Goal: Obtain resource: Obtain resource

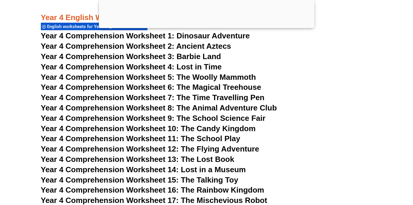
scroll to position [2419, 0]
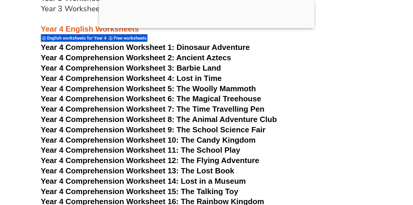
click at [180, 79] on span "Year 4 Comprehension Worksheet 4: Lost in Time" at bounding box center [131, 78] width 181 height 9
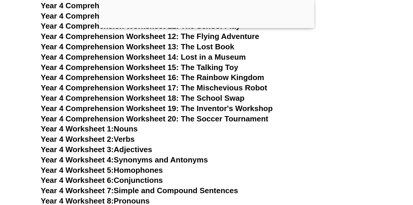
scroll to position [2544, 0]
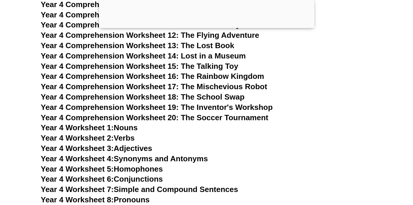
drag, startPoint x: 139, startPoint y: 169, endPoint x: 144, endPoint y: 170, distance: 6.1
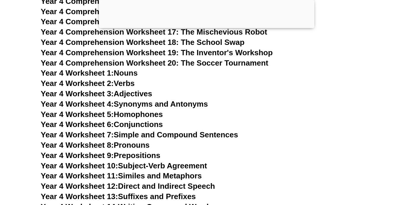
click at [138, 132] on link "Year 4 Worksheet 7: Simple and Compound Sentences" at bounding box center [139, 135] width 197 height 9
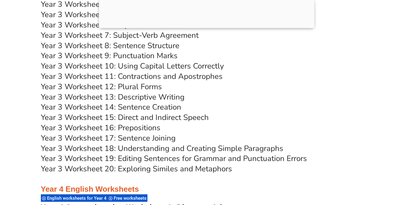
scroll to position [2259, 0]
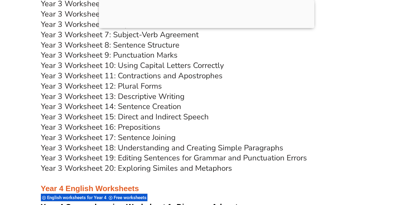
click at [156, 168] on link "Year 3 Worksheet 20: Exploring Similes and Metaphors" at bounding box center [136, 168] width 191 height 10
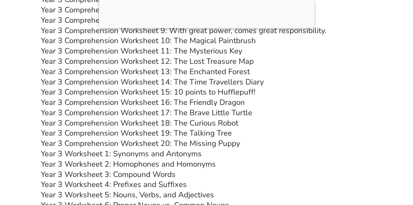
scroll to position [2077, 0]
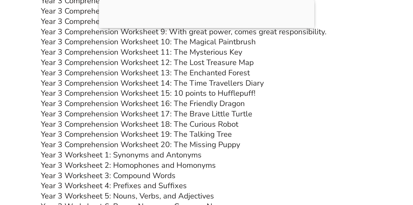
click at [198, 102] on link "Year 3 Comprehension Worksheet 16: The Friendly Dragon" at bounding box center [143, 104] width 204 height 10
click at [203, 144] on link "Year 3 Comprehension Worksheet 20: The Missing Puppy" at bounding box center [140, 145] width 199 height 10
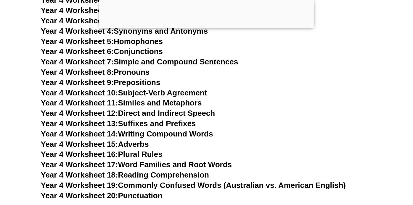
scroll to position [2673, 0]
click at [166, 62] on link "Year 4 Worksheet 7: Simple and Compound Sentences" at bounding box center [139, 61] width 197 height 9
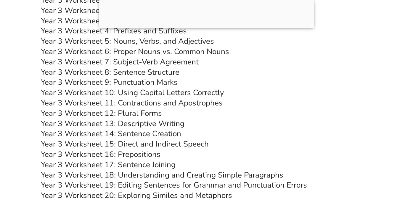
scroll to position [2231, 0]
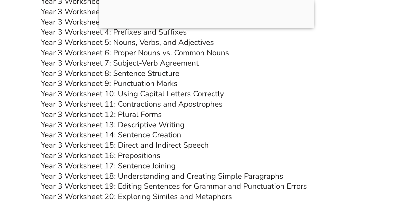
click at [151, 83] on link "Year 3 Worksheet 9: Punctuation Marks" at bounding box center [109, 83] width 137 height 10
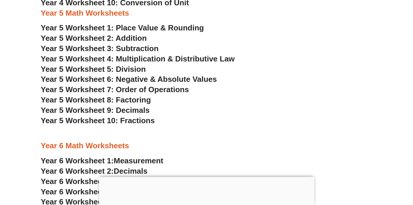
scroll to position [1172, 0]
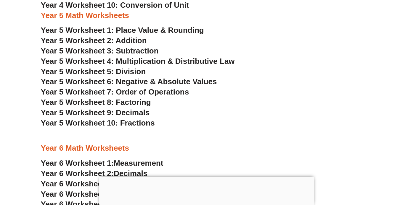
click at [125, 70] on span "Year 5 Worksheet 5: Division" at bounding box center [93, 71] width 105 height 9
click at [136, 60] on span "Year 5 Worksheet 4: Multiplication & Distributive Law" at bounding box center [138, 61] width 194 height 9
click at [126, 113] on span "Year 5 Worksheet 9: Decimals" at bounding box center [95, 112] width 109 height 9
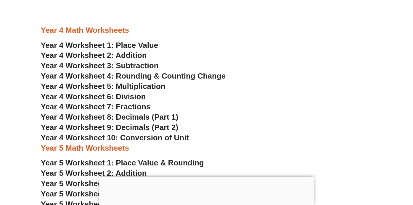
scroll to position [1038, 0]
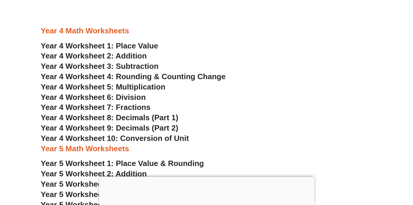
click at [120, 55] on span "Year 4 Worksheet 2: Addition" at bounding box center [94, 56] width 106 height 9
click at [133, 98] on span "Year 4 Worksheet 6: Division" at bounding box center [93, 97] width 105 height 9
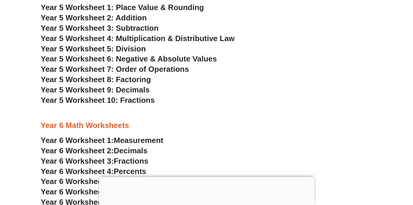
scroll to position [1169, 0]
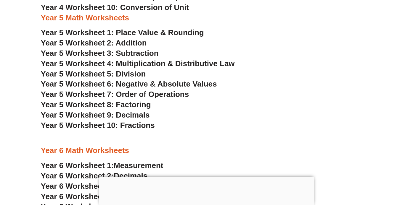
click at [135, 63] on span "Year 5 Worksheet 4: Multiplication & Distributive Law" at bounding box center [138, 63] width 194 height 9
